Goal: Transaction & Acquisition: Purchase product/service

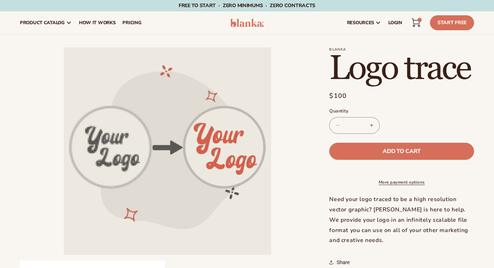
click at [383, 69] on h1 "Logo trace" at bounding box center [401, 69] width 145 height 34
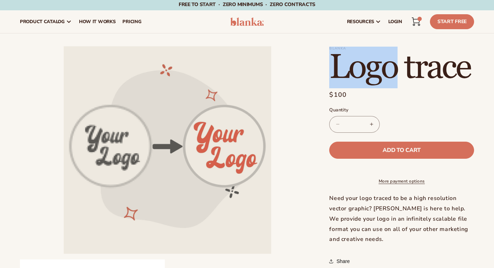
click at [383, 69] on h1 "Logo trace" at bounding box center [401, 68] width 145 height 34
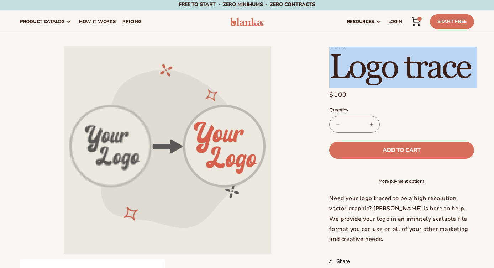
click at [383, 69] on h1 "Logo trace" at bounding box center [401, 68] width 145 height 34
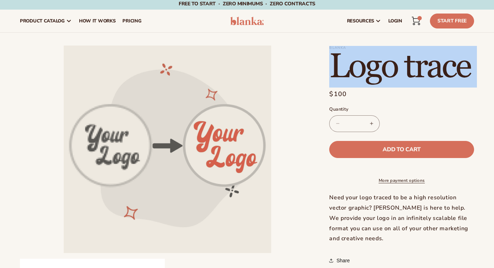
copy section "Logo trace Logo trace"
click at [378, 82] on h1 "Logo trace" at bounding box center [401, 67] width 145 height 34
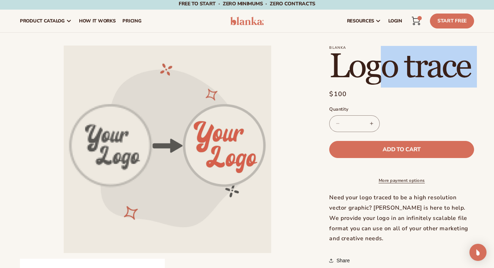
click at [378, 80] on h1 "Logo trace" at bounding box center [401, 67] width 145 height 34
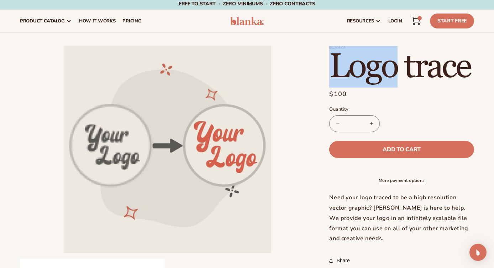
click at [378, 80] on h1 "Logo trace" at bounding box center [401, 67] width 145 height 34
click at [375, 74] on h1 "Logo trace" at bounding box center [401, 67] width 145 height 34
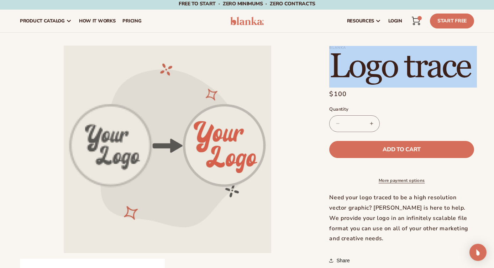
click at [375, 74] on h1 "Logo trace" at bounding box center [401, 67] width 145 height 34
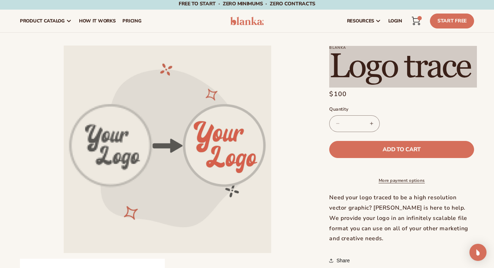
scroll to position [0, 0]
